Goal: Feedback & Contribution: Submit feedback/report problem

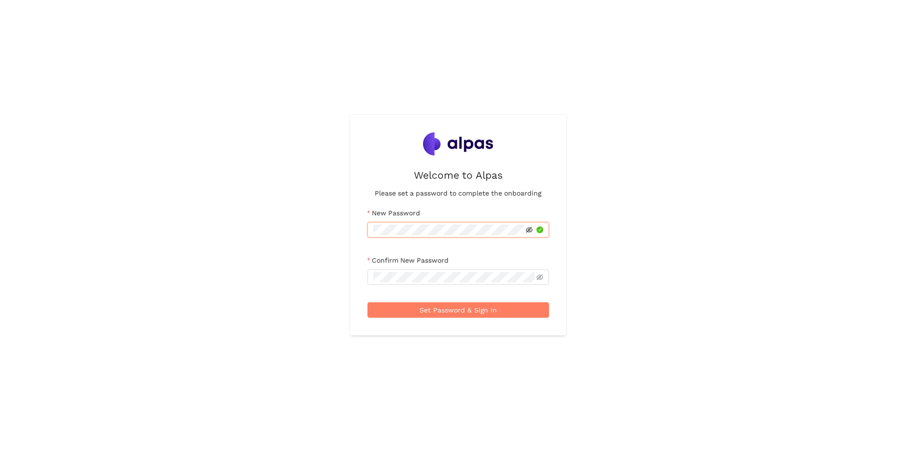
click at [529, 229] on icon "eye-invisible" at bounding box center [529, 230] width 7 height 6
click at [270, 193] on div "Welcome to Alpas Please set a password to complete the onboarding New Password …" at bounding box center [458, 225] width 916 height 450
click at [443, 307] on span "Set Password & Sign In" at bounding box center [458, 310] width 77 height 11
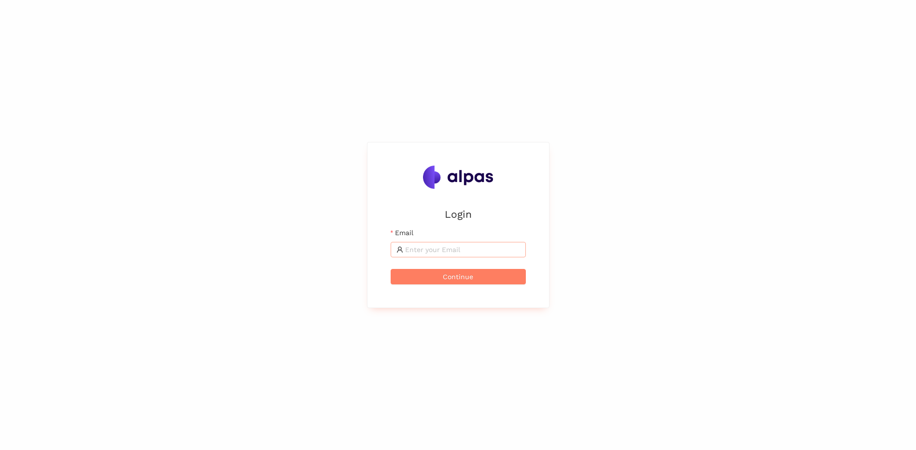
click at [446, 249] on input "Email" at bounding box center [462, 249] width 115 height 11
type input "[EMAIL_ADDRESS][DOMAIN_NAME]"
click at [468, 277] on span "Continue" at bounding box center [458, 276] width 30 height 11
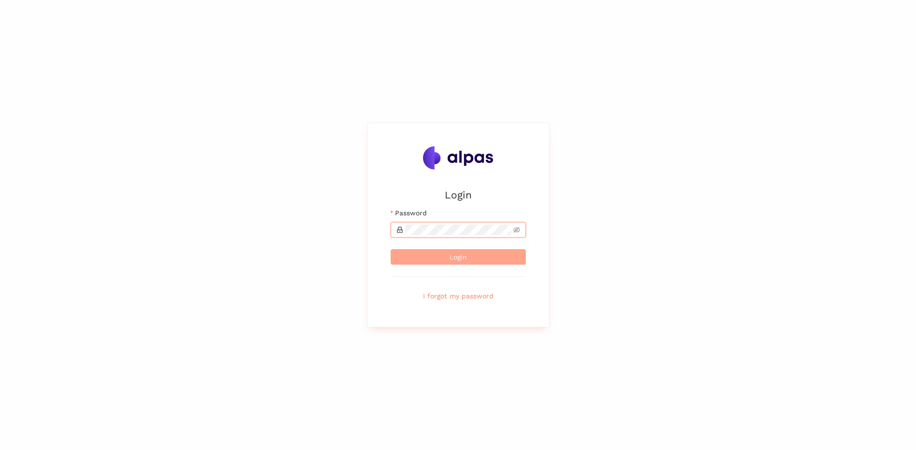
click at [459, 254] on span "Login" at bounding box center [458, 257] width 17 height 11
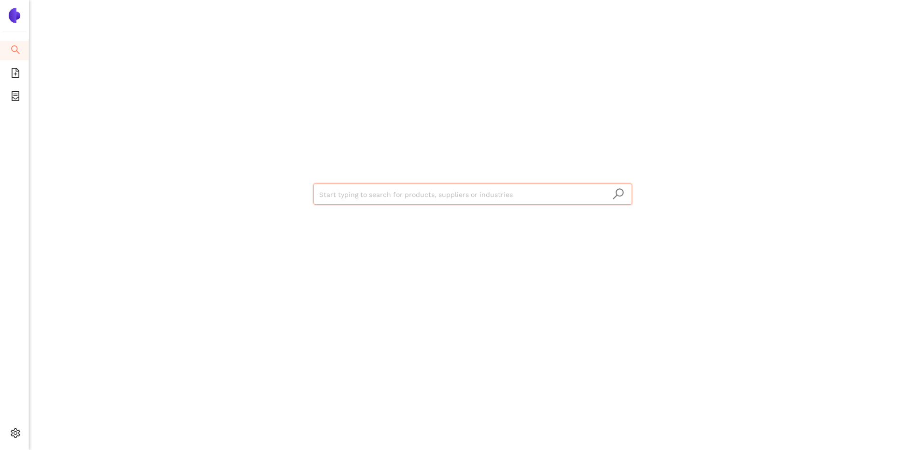
click at [11, 11] on img at bounding box center [14, 15] width 15 height 15
click at [21, 101] on li "eSourcing Projects" at bounding box center [14, 96] width 28 height 19
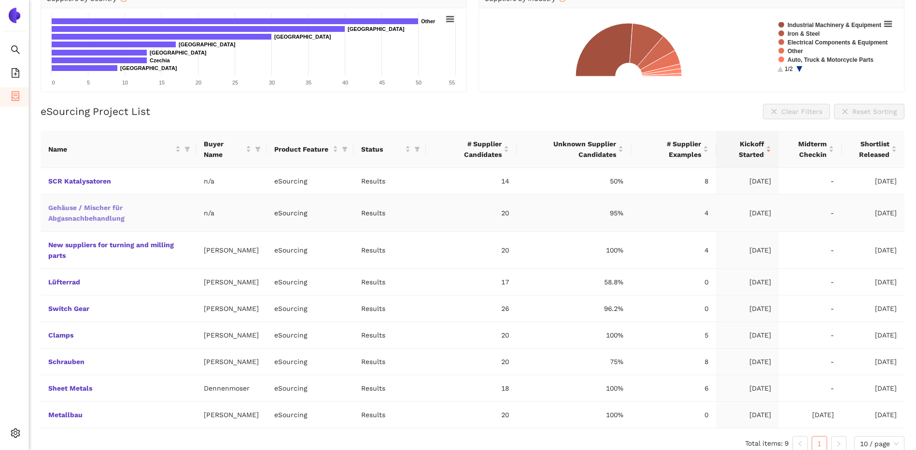
scroll to position [126, 0]
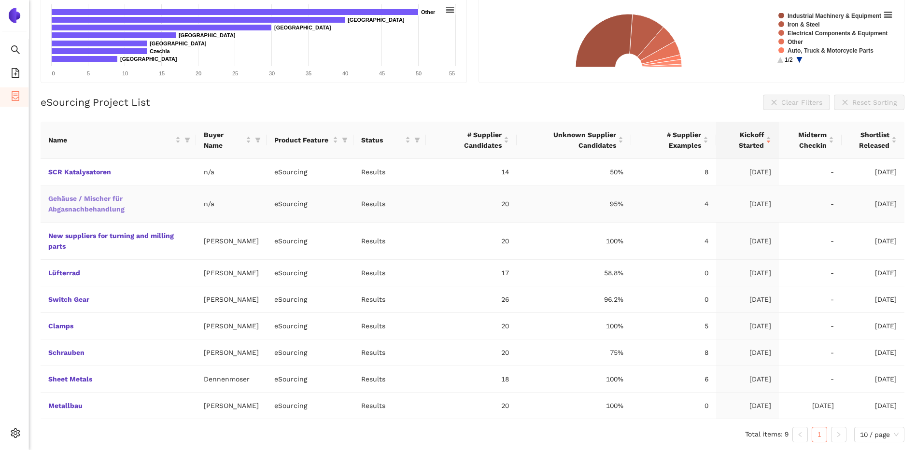
click at [0, 0] on link "Gehäuse / Mischer für Abgasnachbehandlung" at bounding box center [0, 0] width 0 height 0
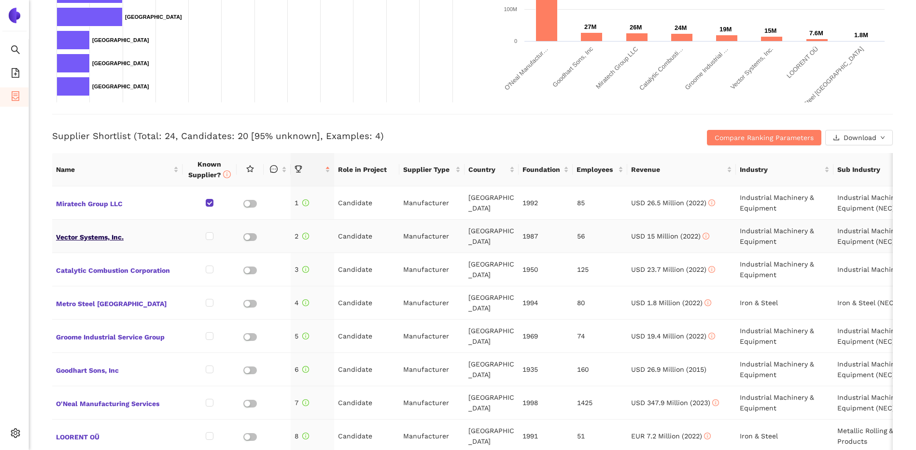
click at [85, 237] on span "Vector Systems, Inc." at bounding box center [117, 236] width 123 height 13
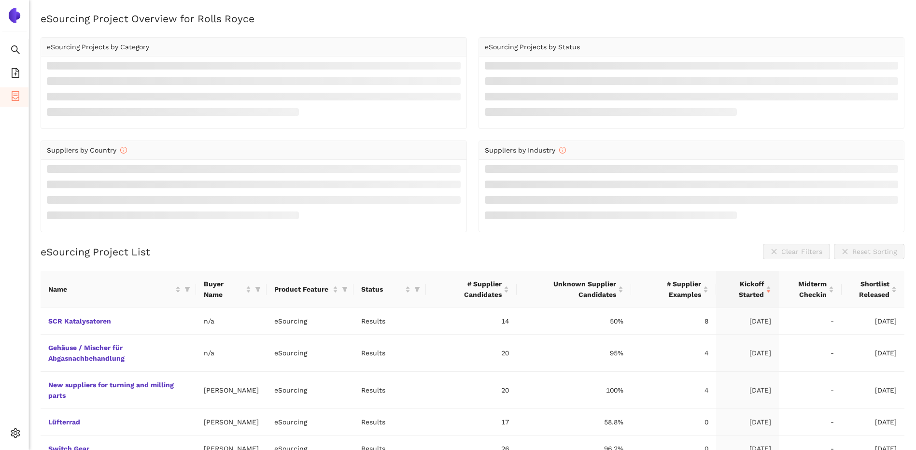
scroll to position [126, 0]
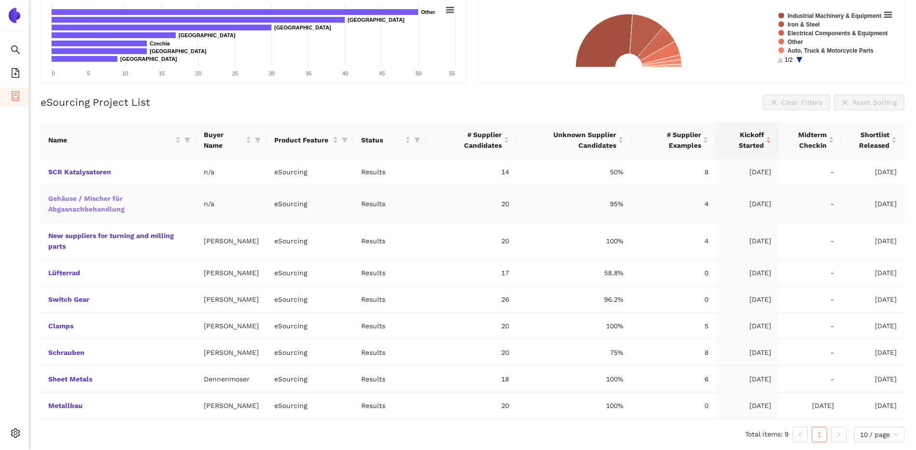
click at [0, 0] on link "Gehäuse / Mischer für Abgasnachbehandlung" at bounding box center [0, 0] width 0 height 0
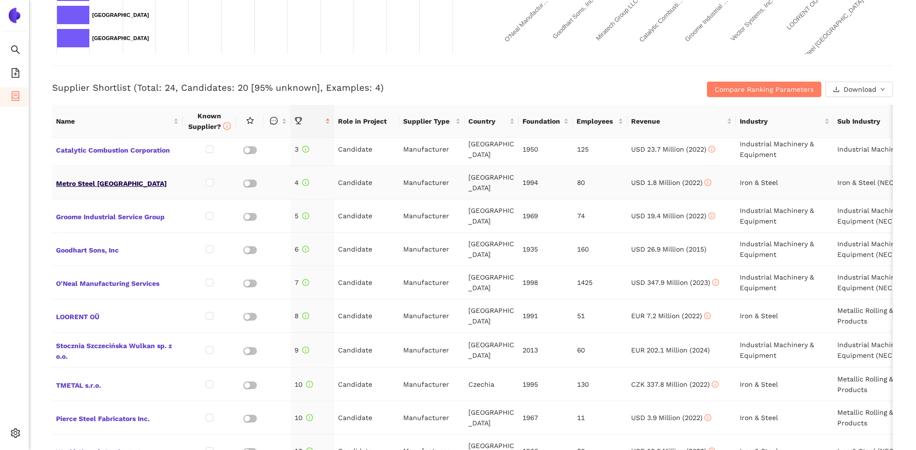
scroll to position [48, 0]
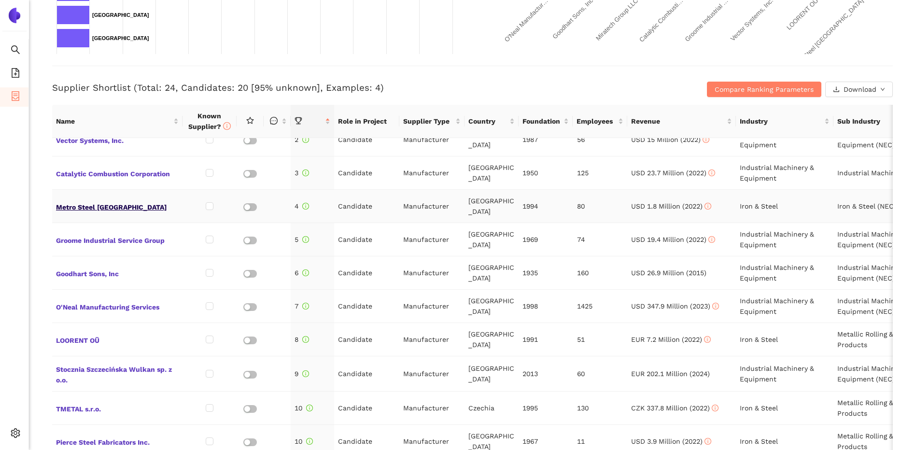
click at [95, 204] on span "Metro Steel [GEOGRAPHIC_DATA]" at bounding box center [117, 206] width 123 height 13
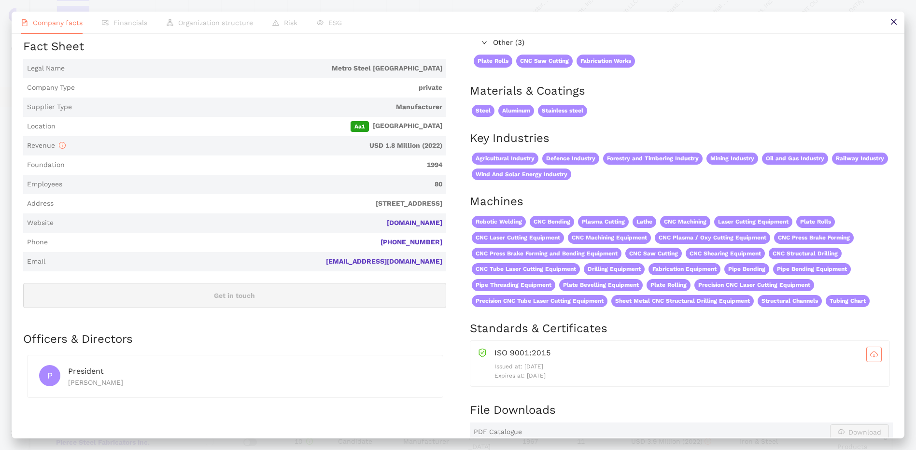
scroll to position [97, 0]
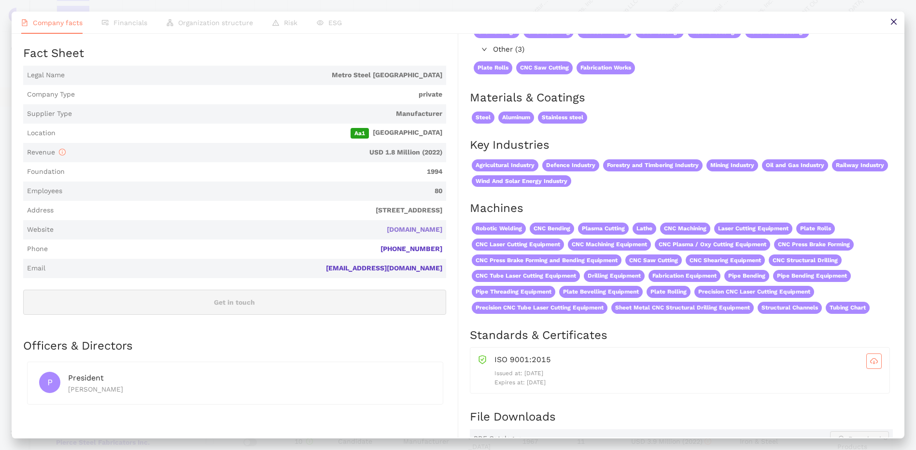
click at [0, 0] on link "[DOMAIN_NAME]" at bounding box center [0, 0] width 0 height 0
click at [900, 19] on button at bounding box center [894, 23] width 22 height 22
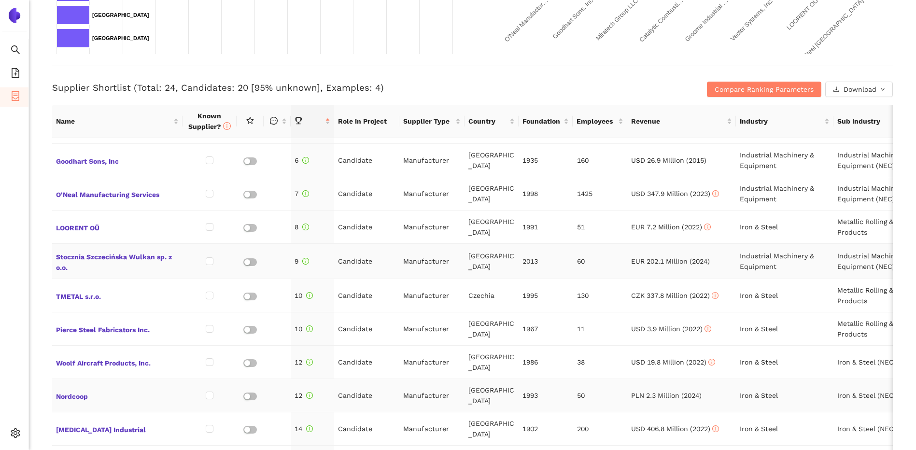
scroll to position [193, 0]
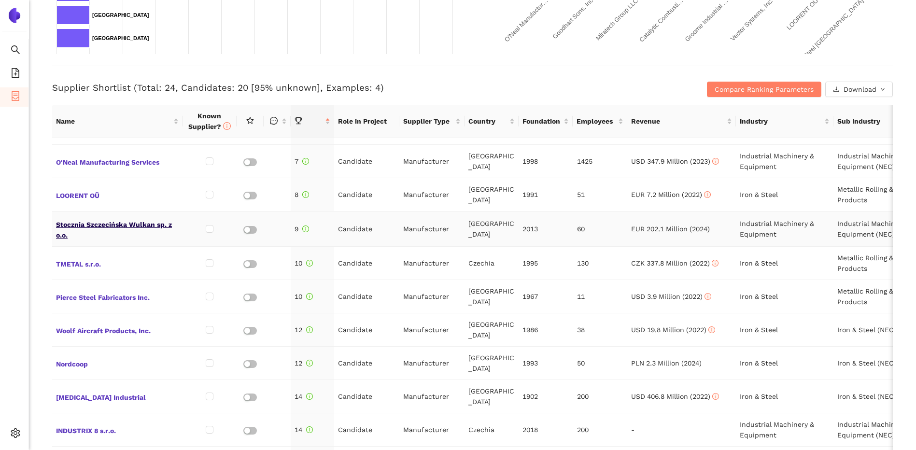
click at [71, 217] on span "Stocznia Szczecińska Wulkan sp. z o.o." at bounding box center [117, 228] width 123 height 23
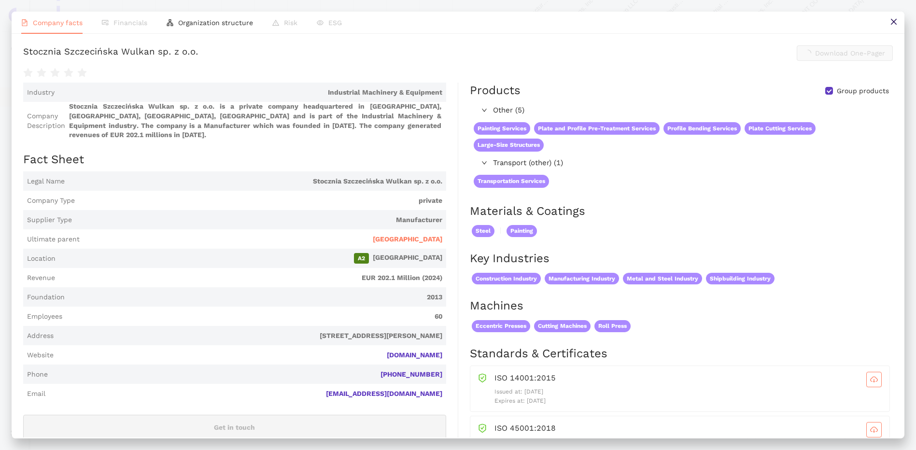
scroll to position [338, 0]
click at [0, 0] on link "[DOMAIN_NAME]" at bounding box center [0, 0] width 0 height 0
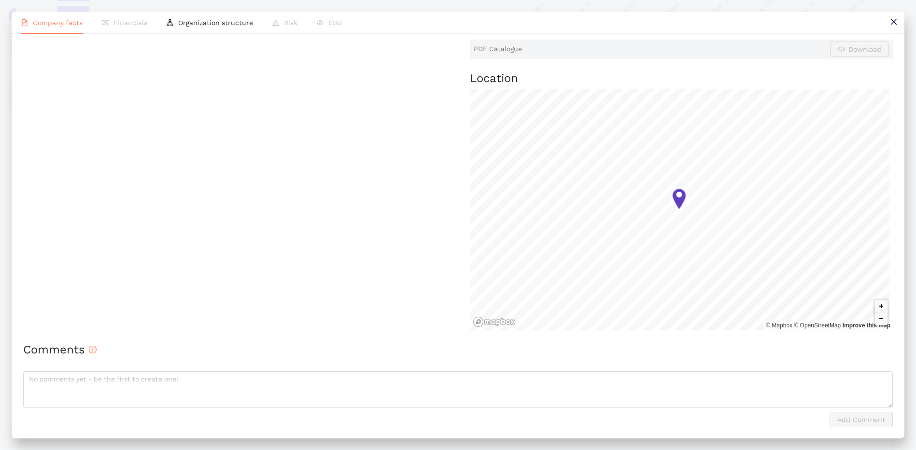
scroll to position [495, 0]
click at [259, 380] on textarea at bounding box center [458, 388] width 870 height 37
type textarea "s"
click at [206, 385] on textarea at bounding box center [458, 388] width 870 height 37
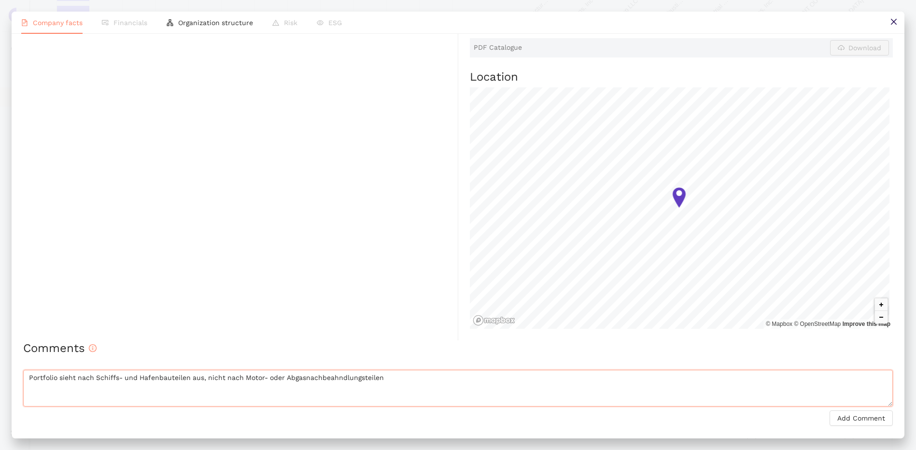
click at [335, 377] on textarea "Portfolio sieht nach Schiffs- und Hafenbauteilen aus, nicht nach Motor- oder Ab…" at bounding box center [458, 388] width 870 height 37
click at [430, 383] on textarea "Portfolio sieht nach Schiffs- und Hafenbauteilen aus, nicht nach Motor- oder Ab…" at bounding box center [458, 388] width 870 height 37
type textarea "Portfolio sieht nach Schiffs- und Hafenbauteilen aus, nicht nach Motor- oder Ab…"
click at [863, 413] on span "Add Comment" at bounding box center [862, 418] width 48 height 11
